Goal: Task Accomplishment & Management: Use online tool/utility

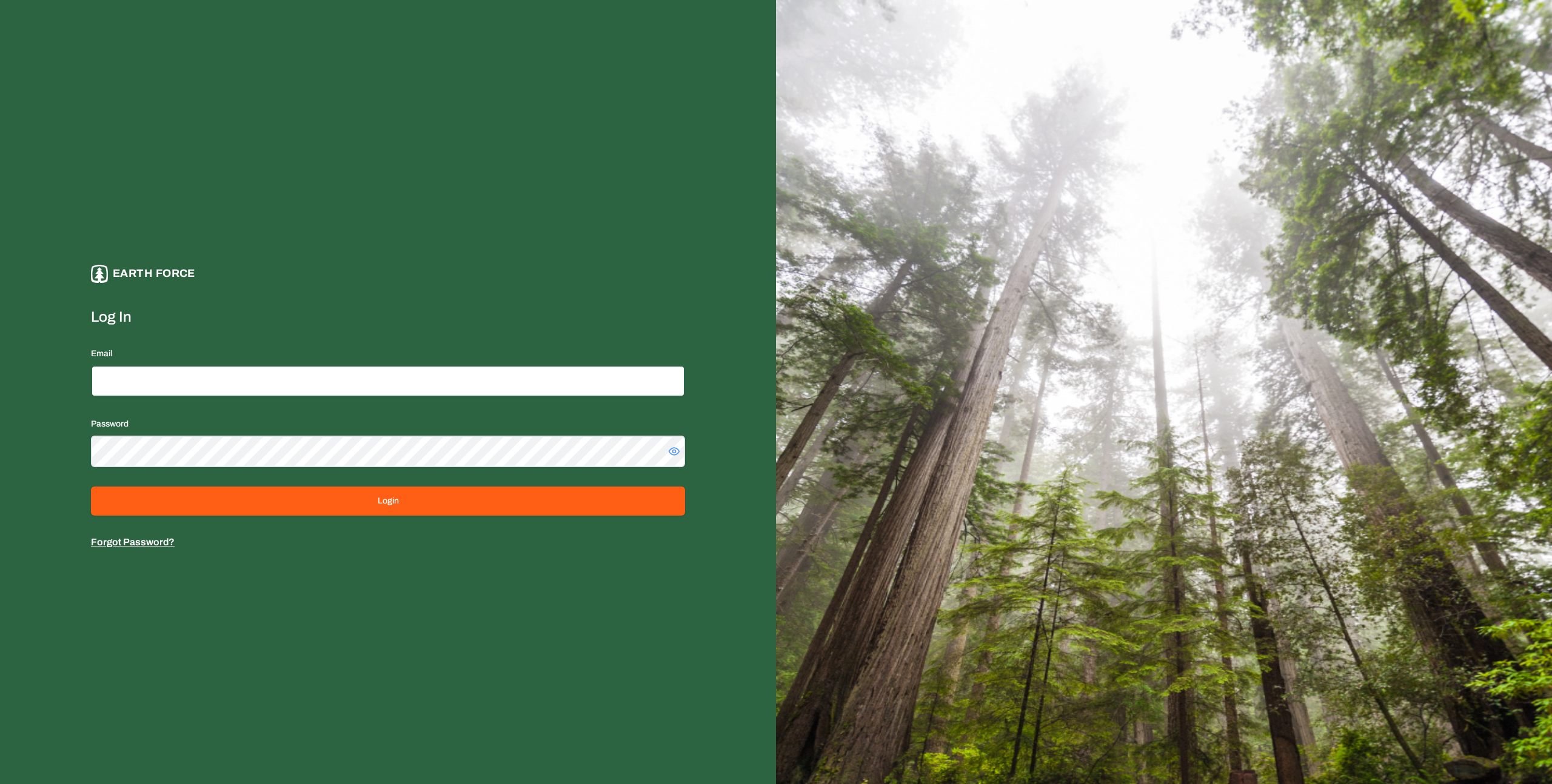
type input "**********"
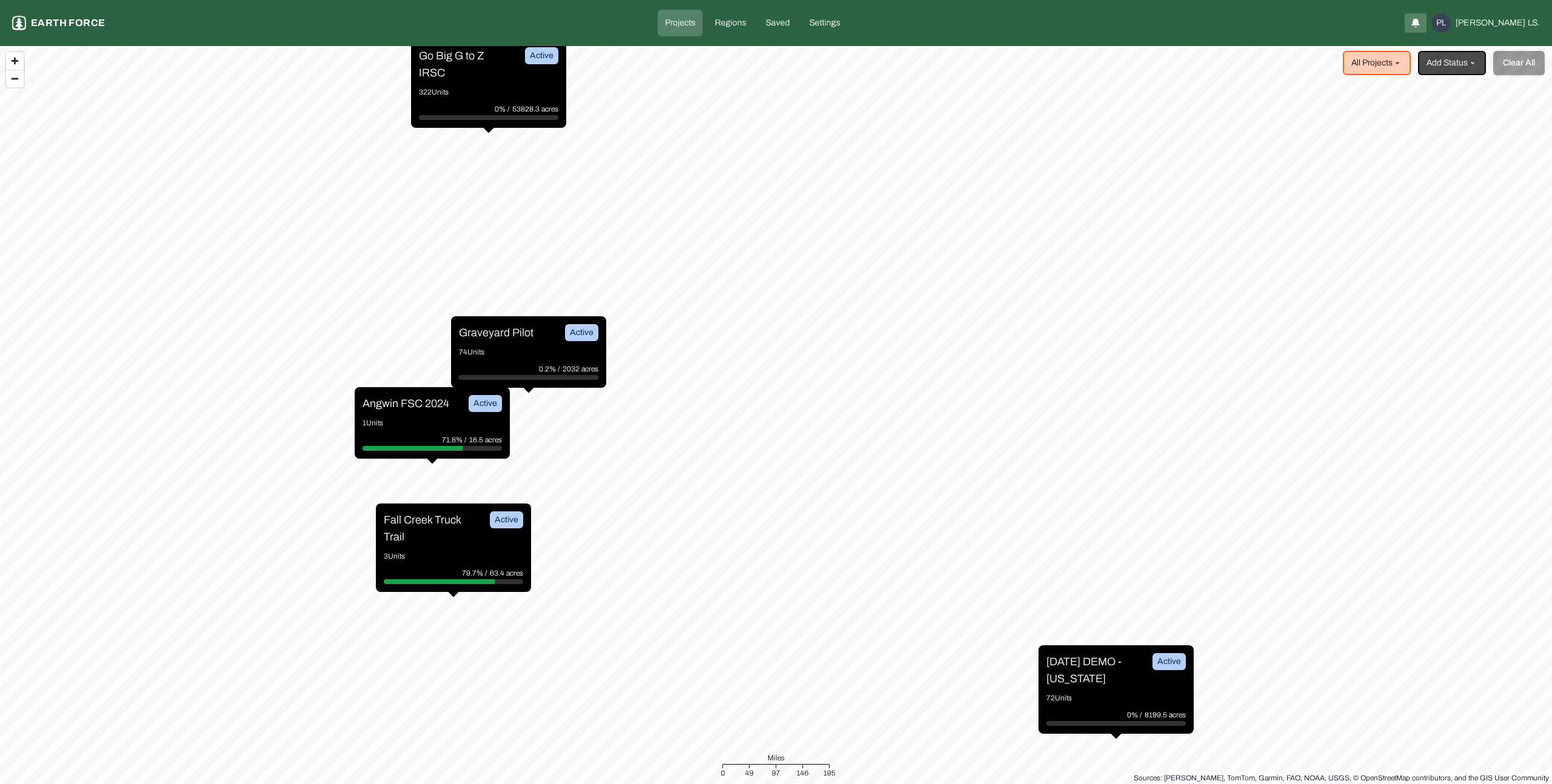
click at [511, 341] on p "Graveyard Pilot" at bounding box center [496, 333] width 74 height 17
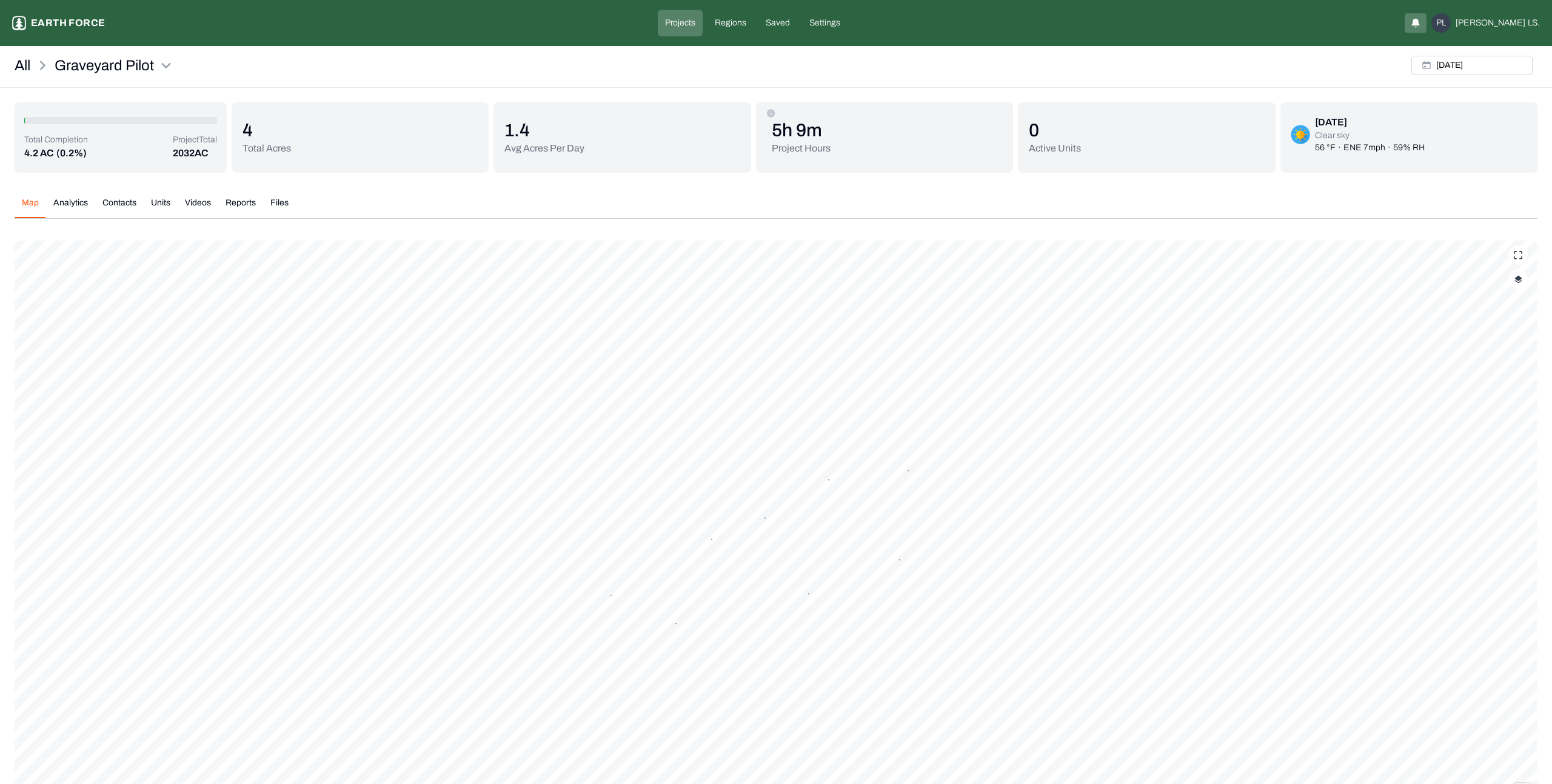
click at [235, 203] on button "Reports" at bounding box center [240, 208] width 45 height 21
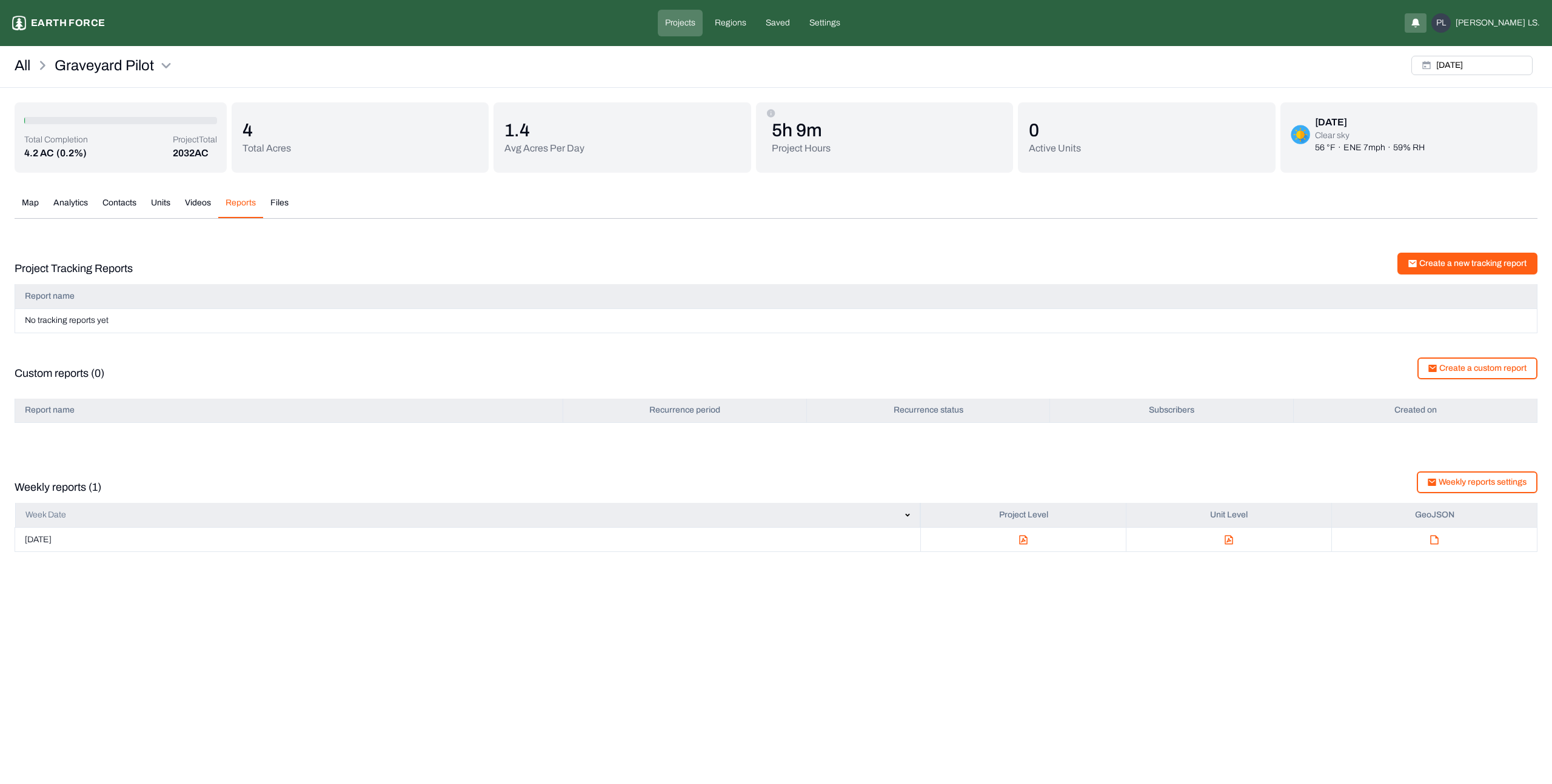
click at [1469, 268] on button "Create a new tracking report" at bounding box center [1467, 263] width 140 height 22
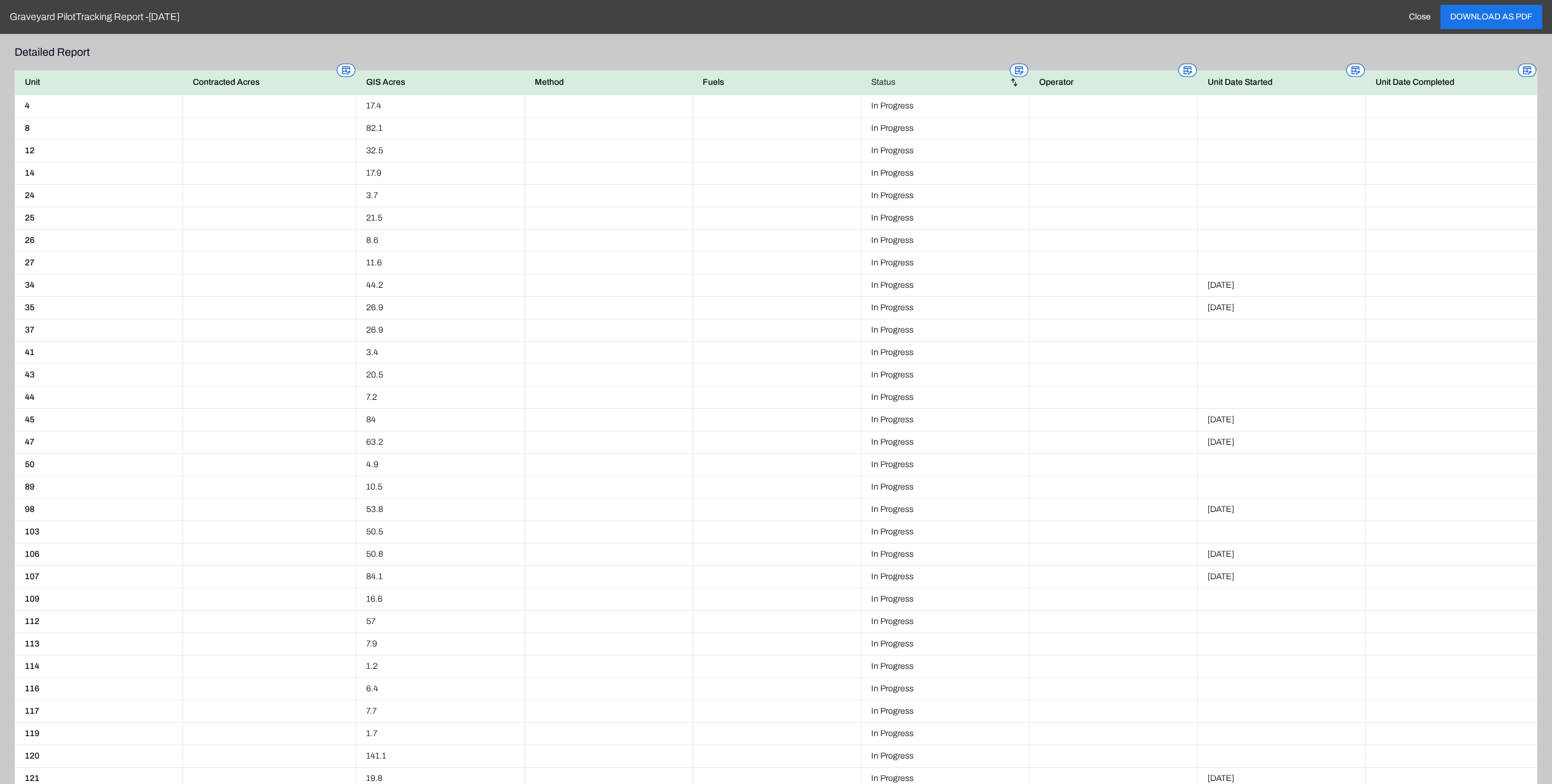
click at [897, 414] on td "In Progress" at bounding box center [944, 419] width 168 height 22
click at [899, 396] on td "In Progress" at bounding box center [944, 396] width 168 height 22
click at [947, 402] on td "In Progress" at bounding box center [944, 396] width 168 height 22
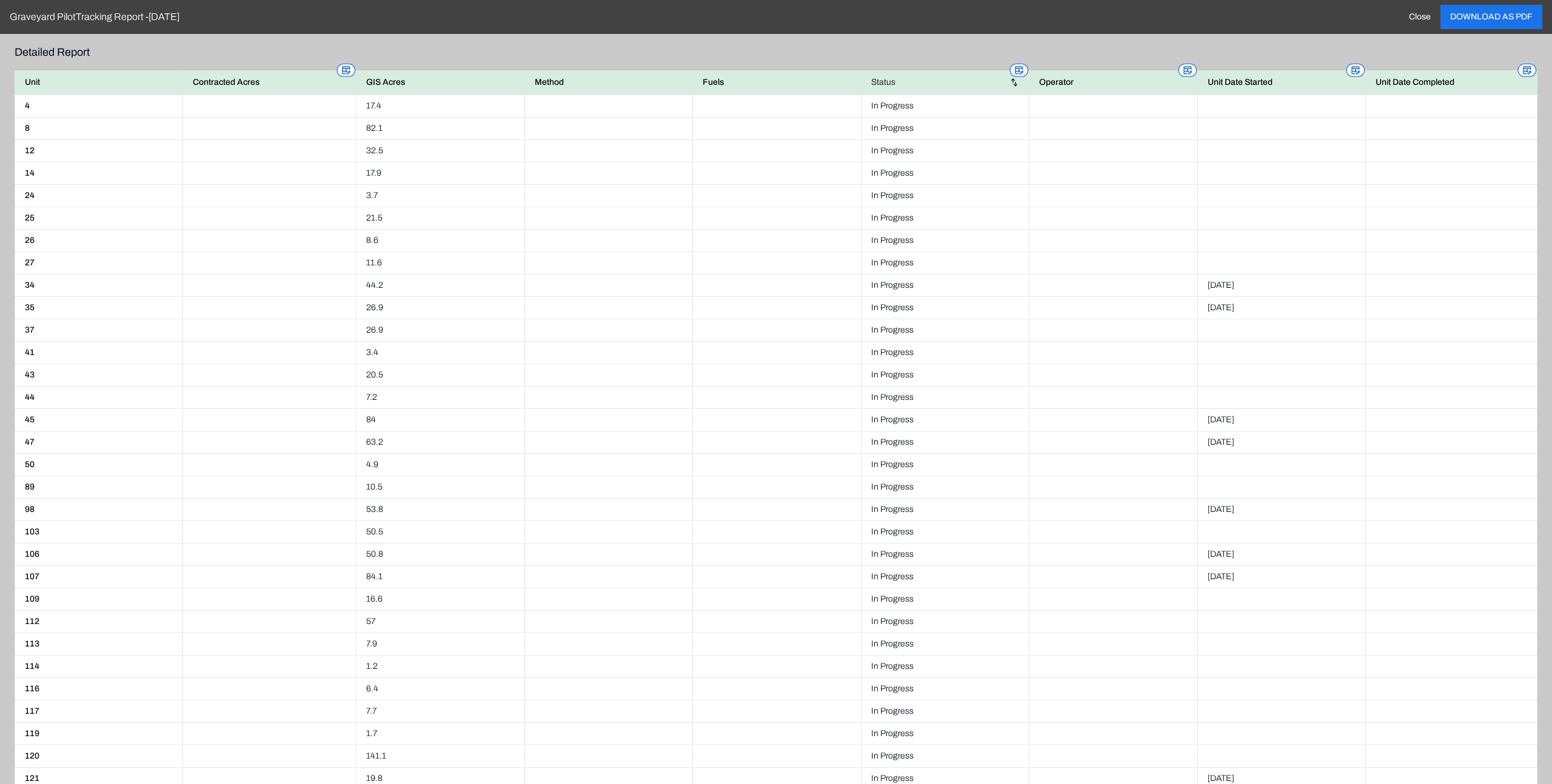
click at [416, 239] on td "8.6" at bounding box center [440, 240] width 168 height 22
click at [345, 70] on icon at bounding box center [346, 70] width 8 height 8
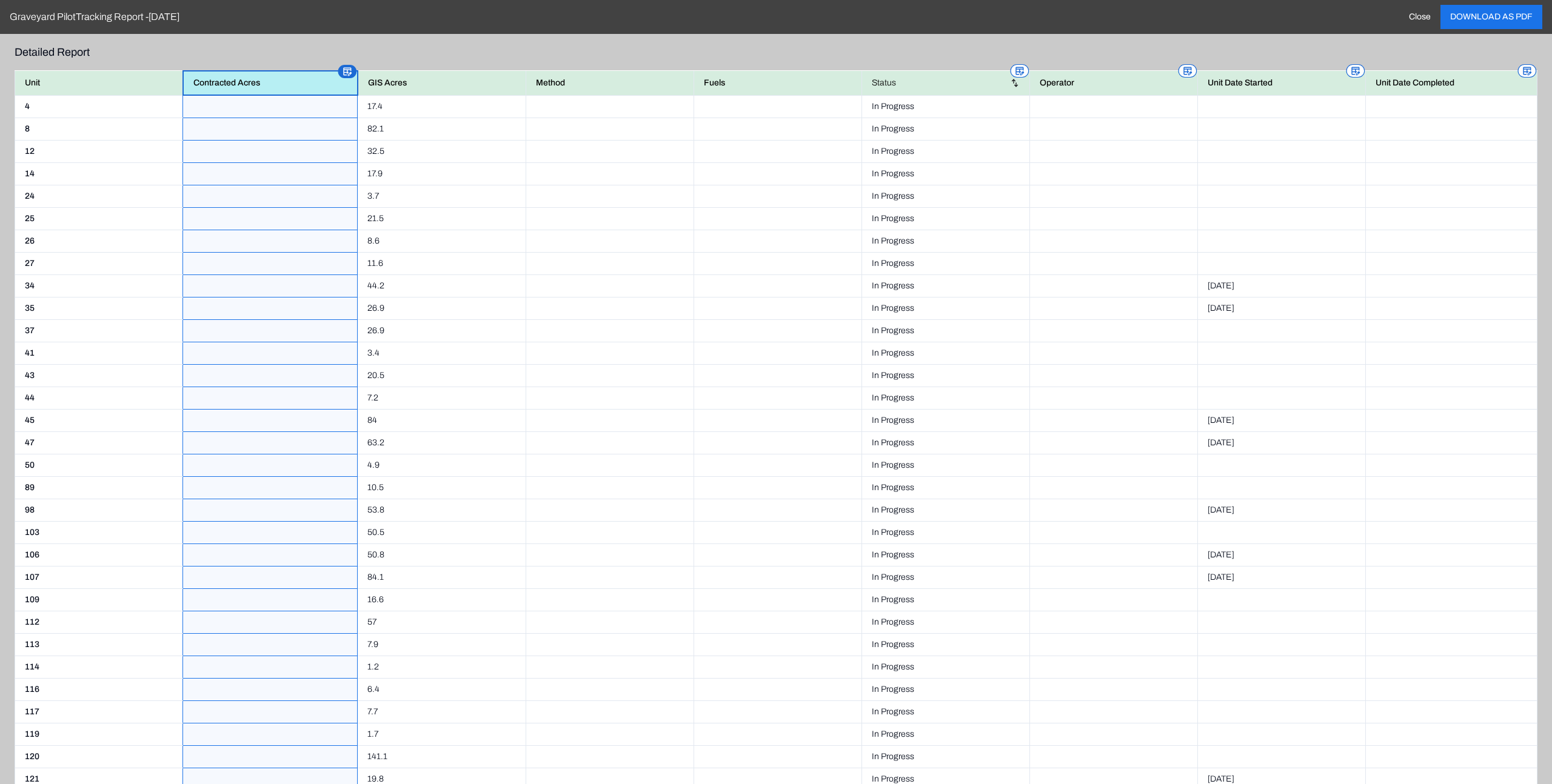
click at [307, 110] on input at bounding box center [270, 107] width 155 height 10
click at [341, 71] on rect at bounding box center [348, 72] width 18 height 13
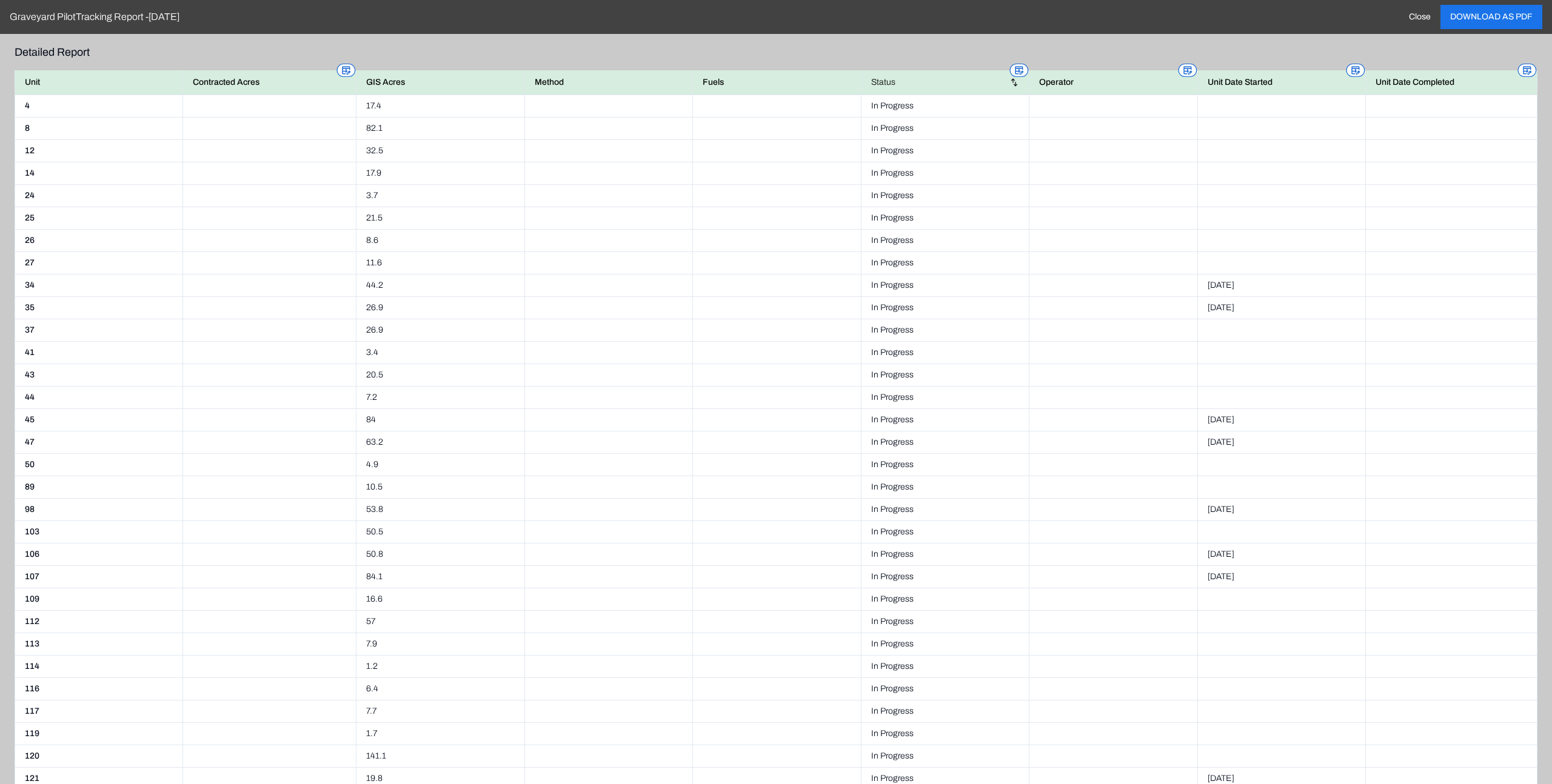
click at [294, 105] on td at bounding box center [270, 105] width 173 height 22
click at [346, 61] on icon at bounding box center [347, 70] width 20 height 20
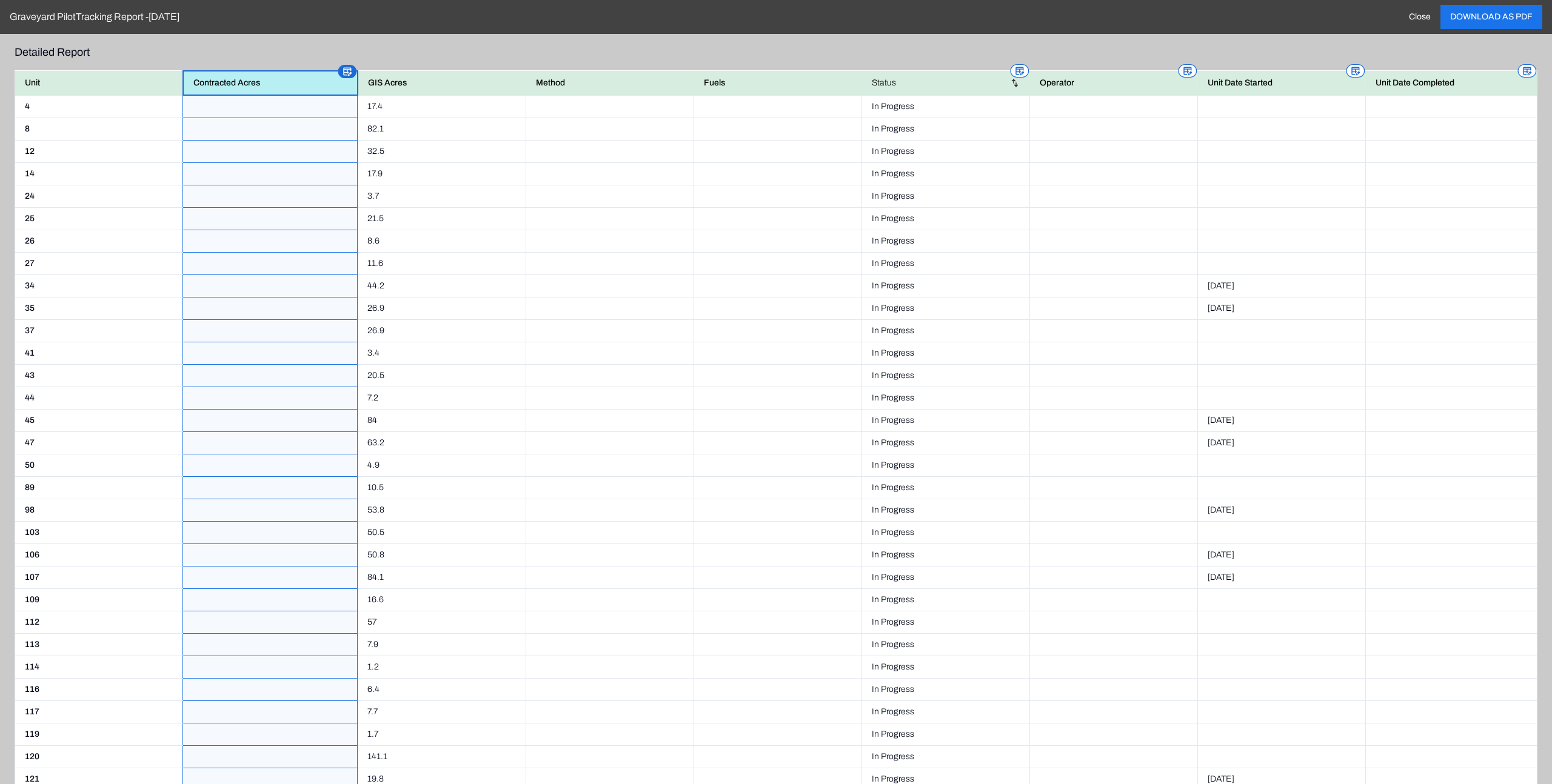
click at [289, 107] on input at bounding box center [270, 107] width 155 height 10
click at [344, 69] on rect at bounding box center [348, 72] width 18 height 13
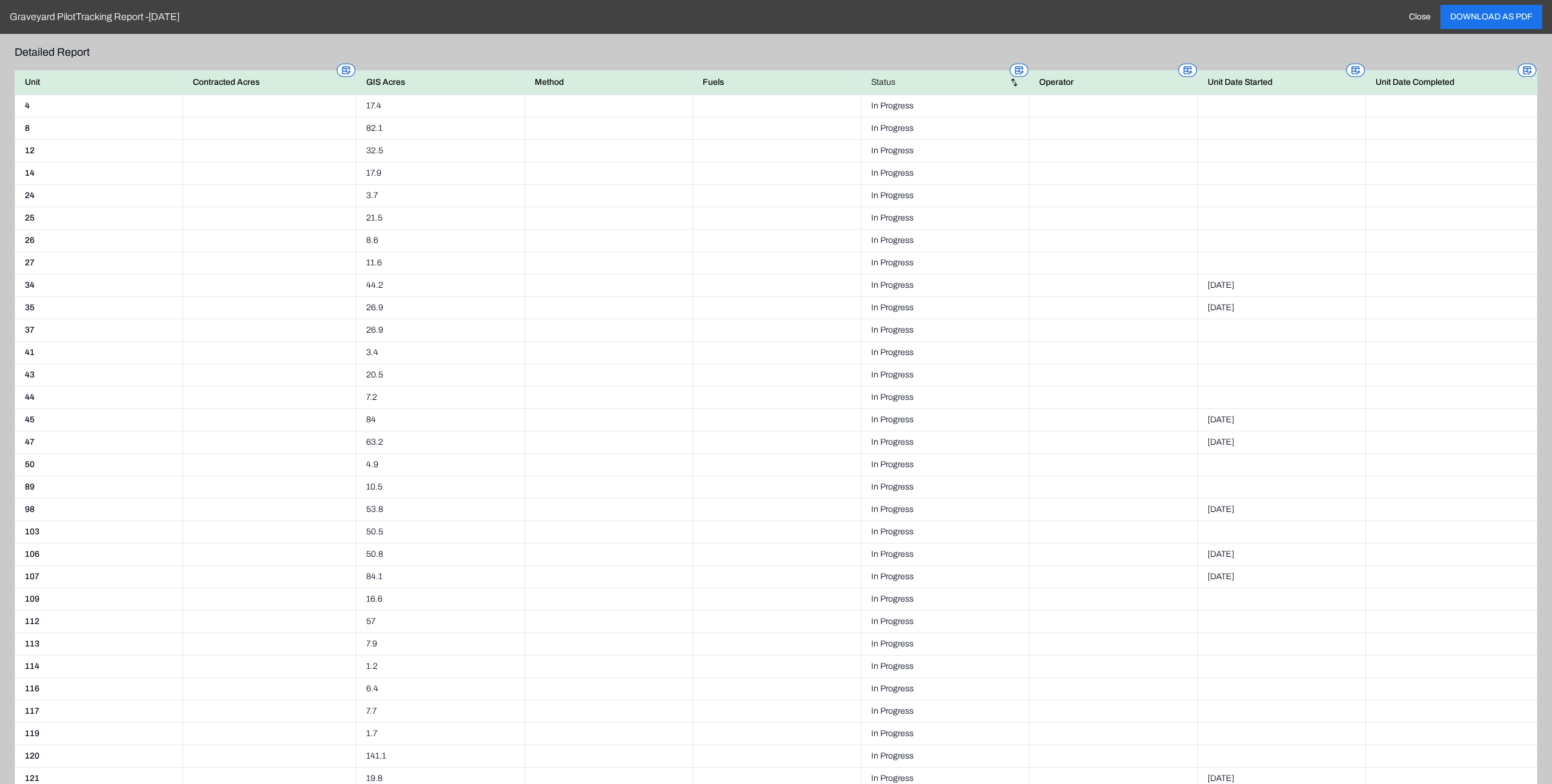
click at [294, 110] on td at bounding box center [270, 105] width 173 height 22
click at [294, 106] on td at bounding box center [270, 105] width 173 height 22
click at [347, 73] on rect at bounding box center [346, 71] width 18 height 13
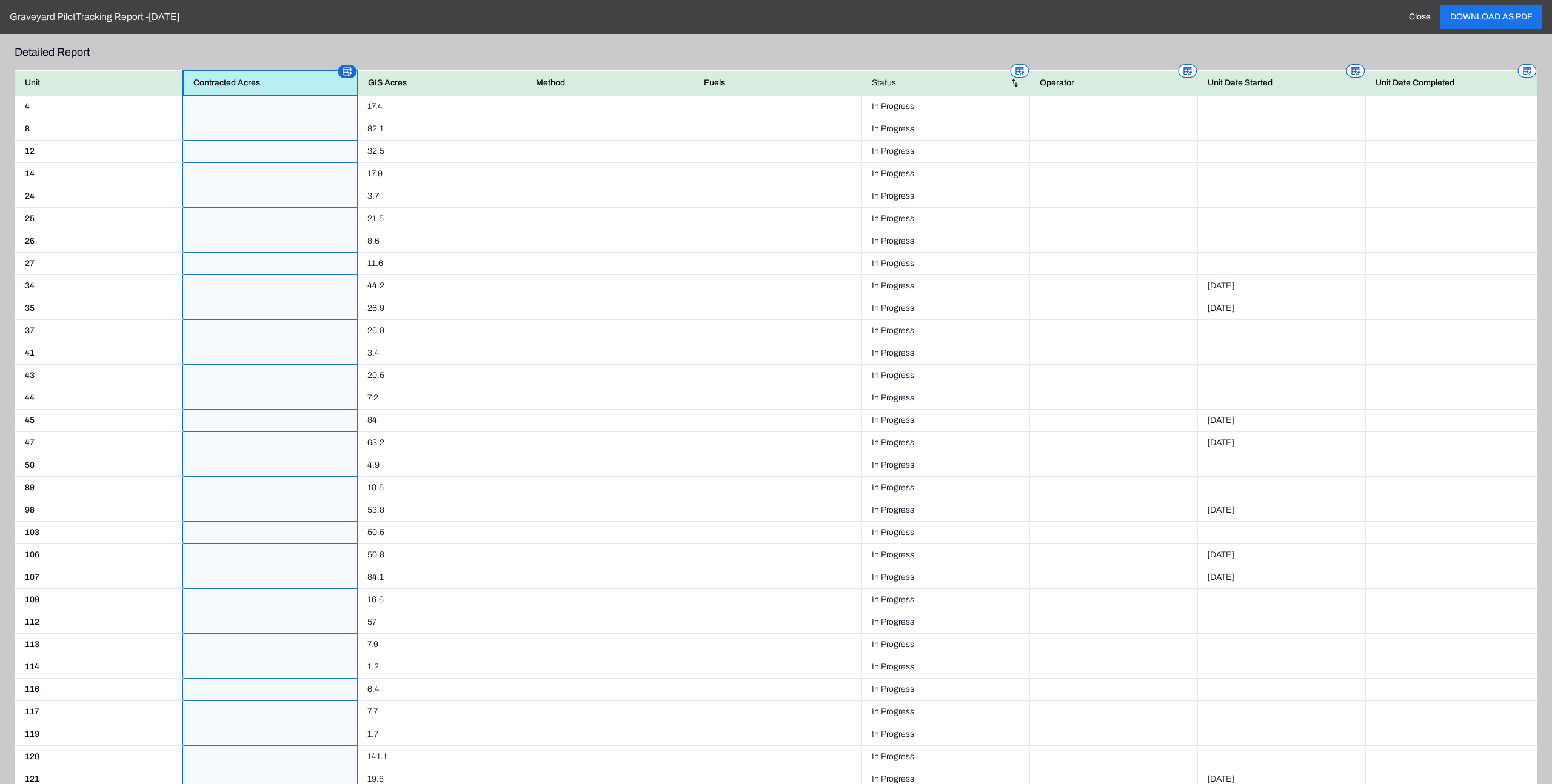
click at [243, 104] on input at bounding box center [270, 107] width 155 height 10
click at [311, 244] on input at bounding box center [270, 241] width 155 height 10
click at [313, 240] on input at bounding box center [270, 241] width 155 height 10
